Goal: Task Accomplishment & Management: Manage account settings

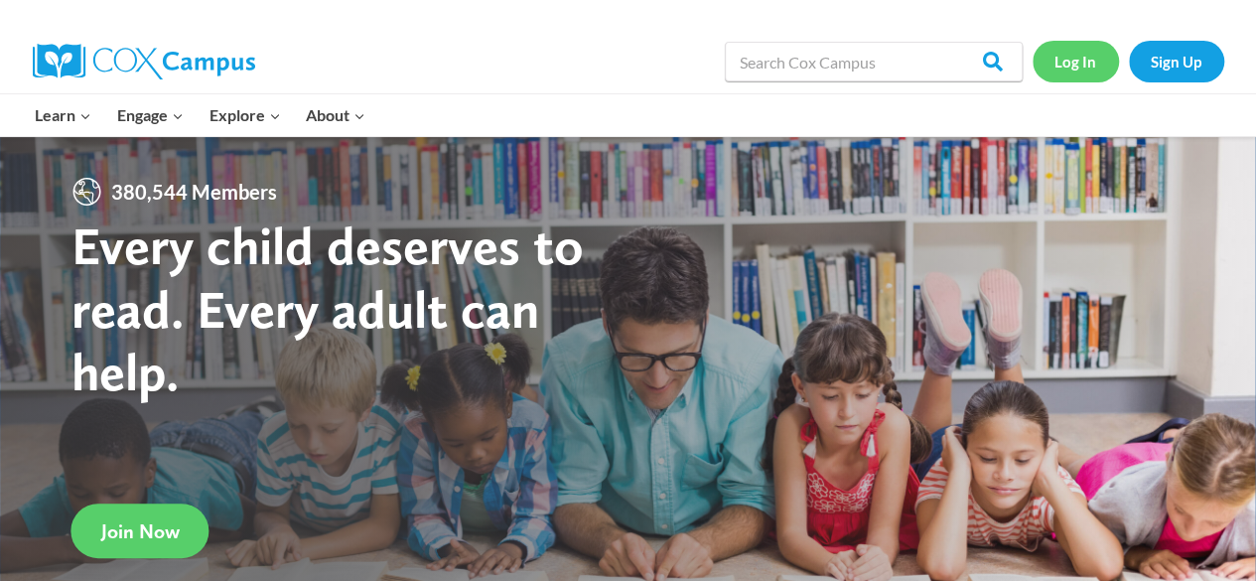
click at [1089, 59] on link "Log In" at bounding box center [1075, 61] width 86 height 41
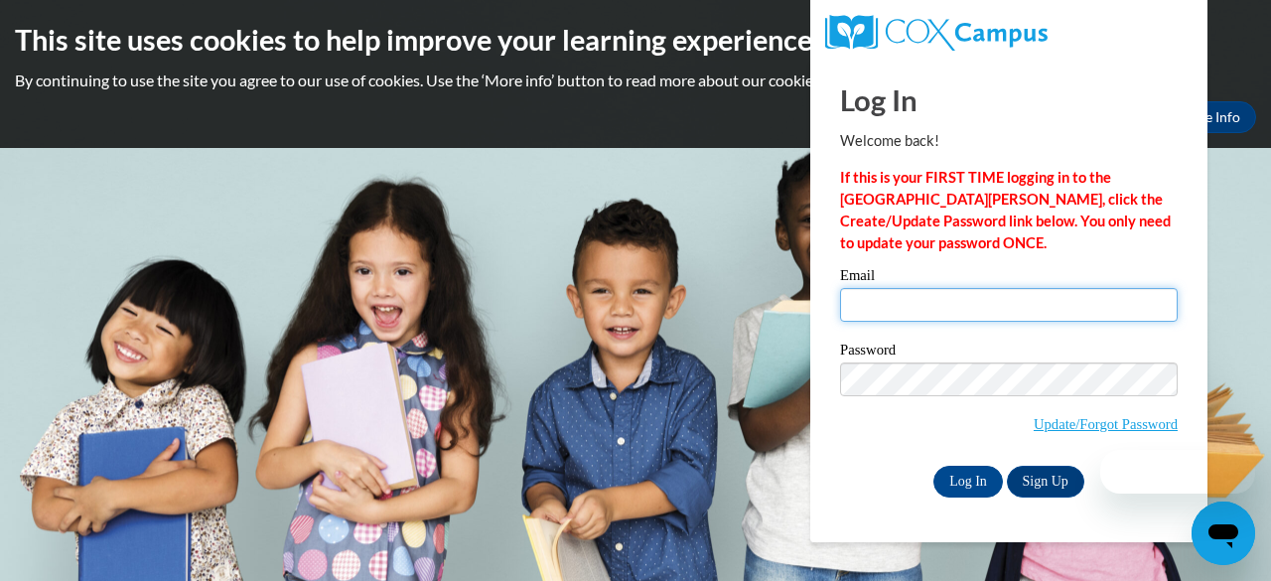
click at [920, 298] on input "Email" at bounding box center [1009, 305] width 338 height 34
type input "[EMAIL_ADDRESS][DOMAIN_NAME]"
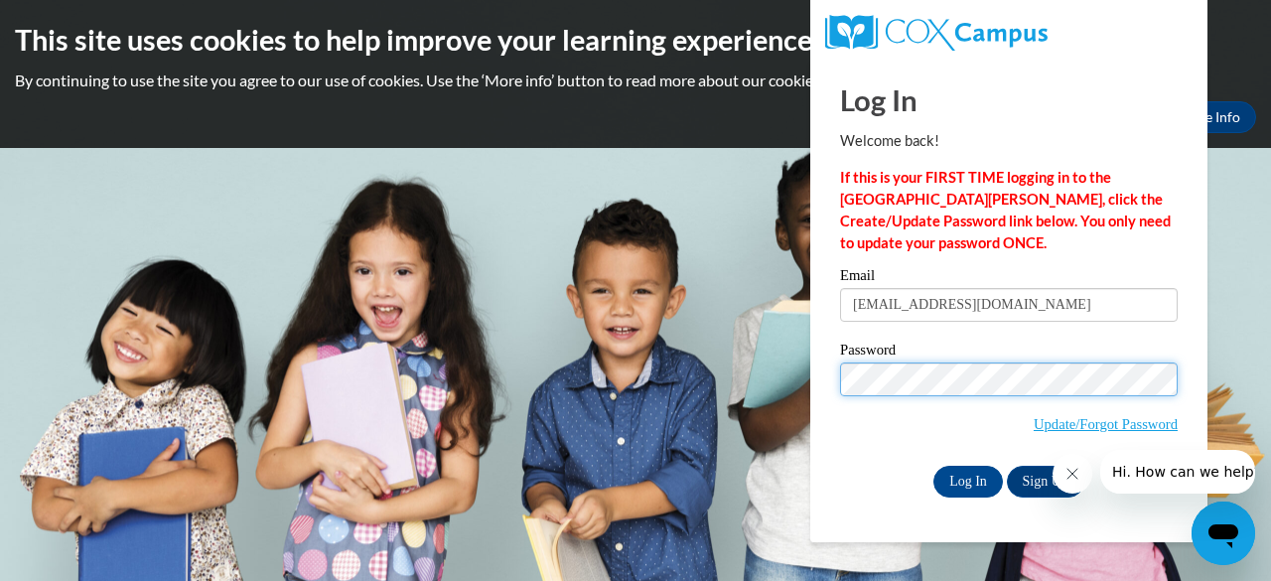
click at [933, 466] on input "Log In" at bounding box center [967, 482] width 69 height 32
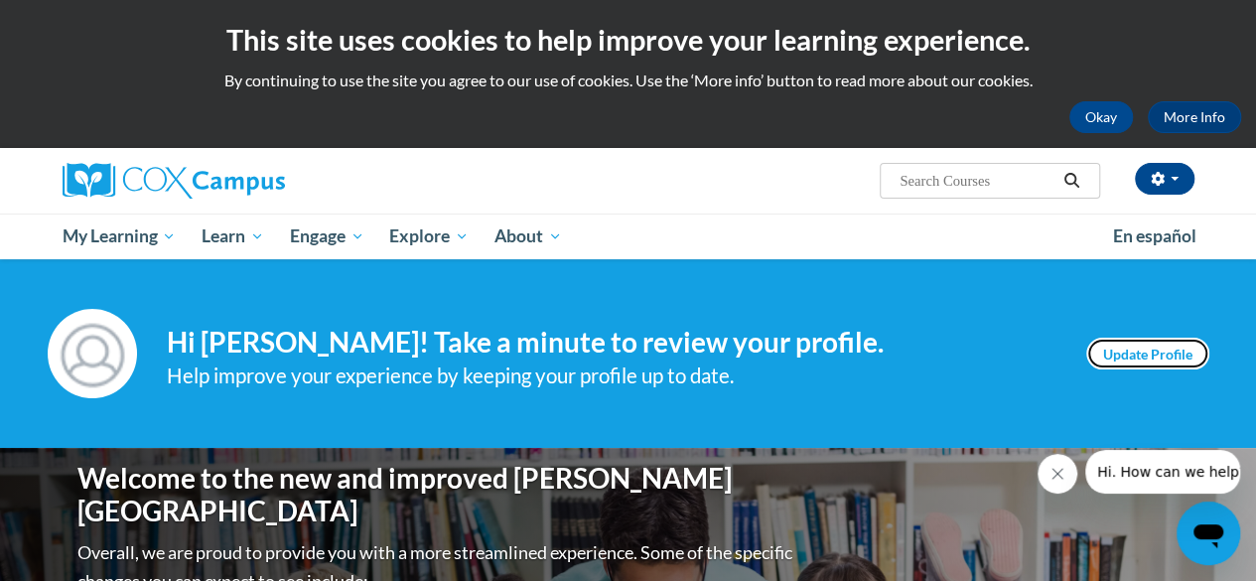
click at [1177, 347] on link "Update Profile" at bounding box center [1147, 354] width 123 height 32
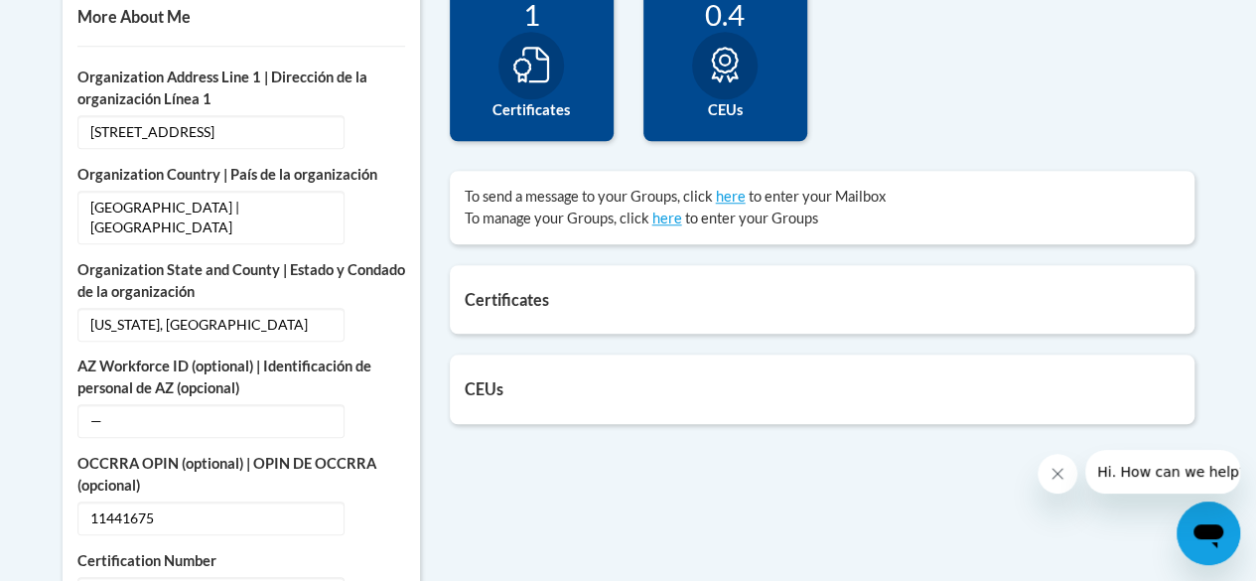
scroll to position [736, 0]
